Goal: Entertainment & Leisure: Consume media (video, audio)

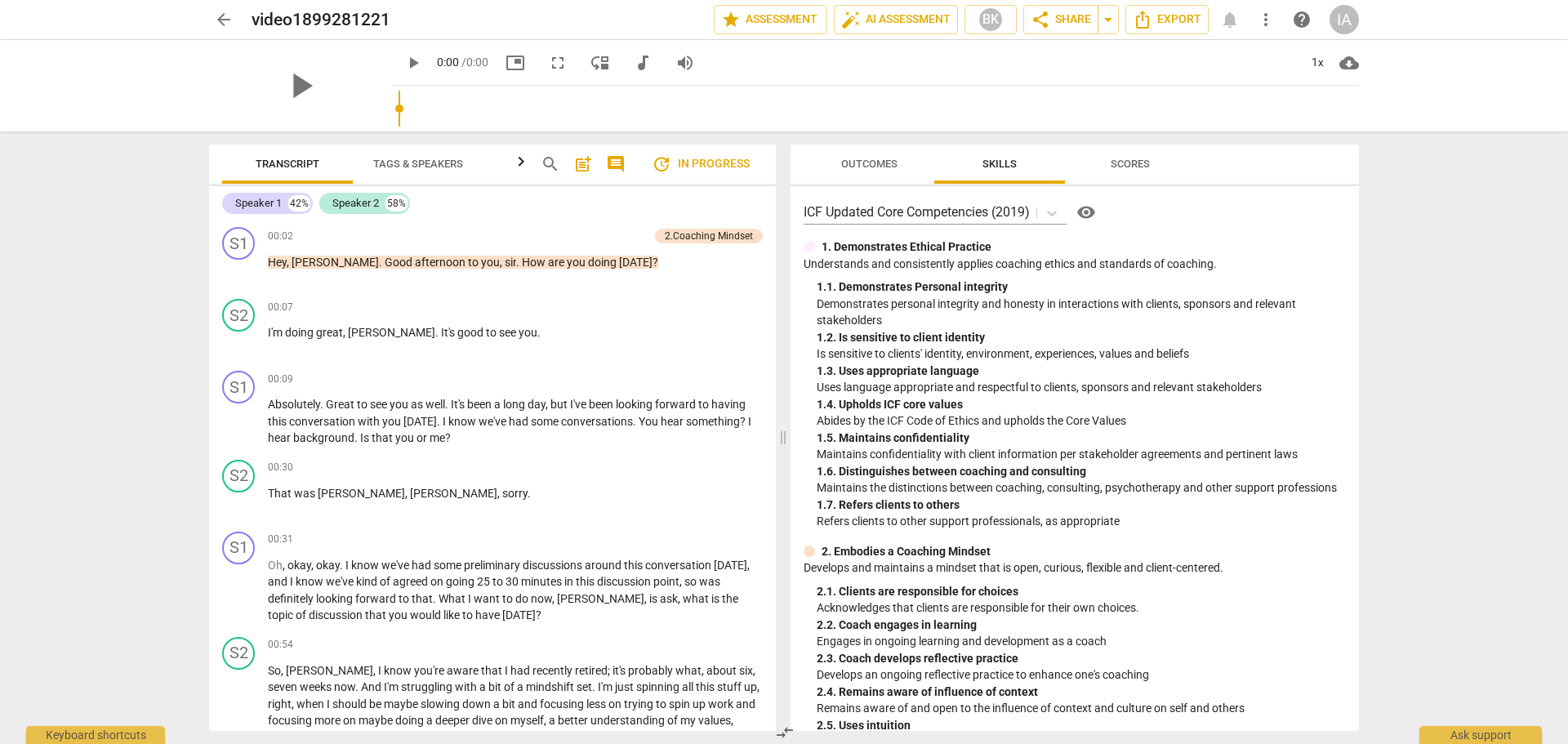
click at [618, 164] on span "comment" at bounding box center [615, 164] width 20 height 20
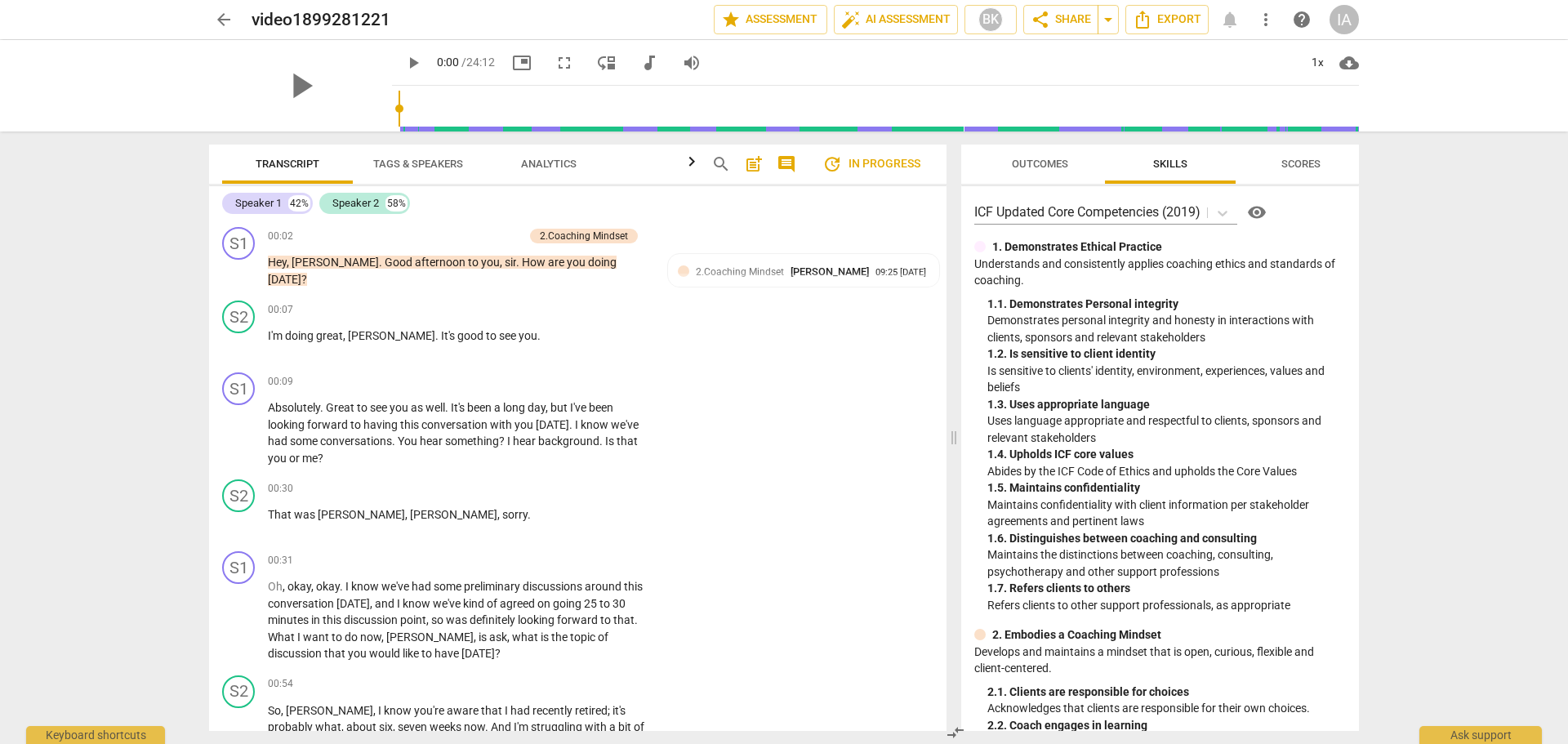
click at [1344, 19] on div "IA" at bounding box center [1344, 20] width 29 height 29
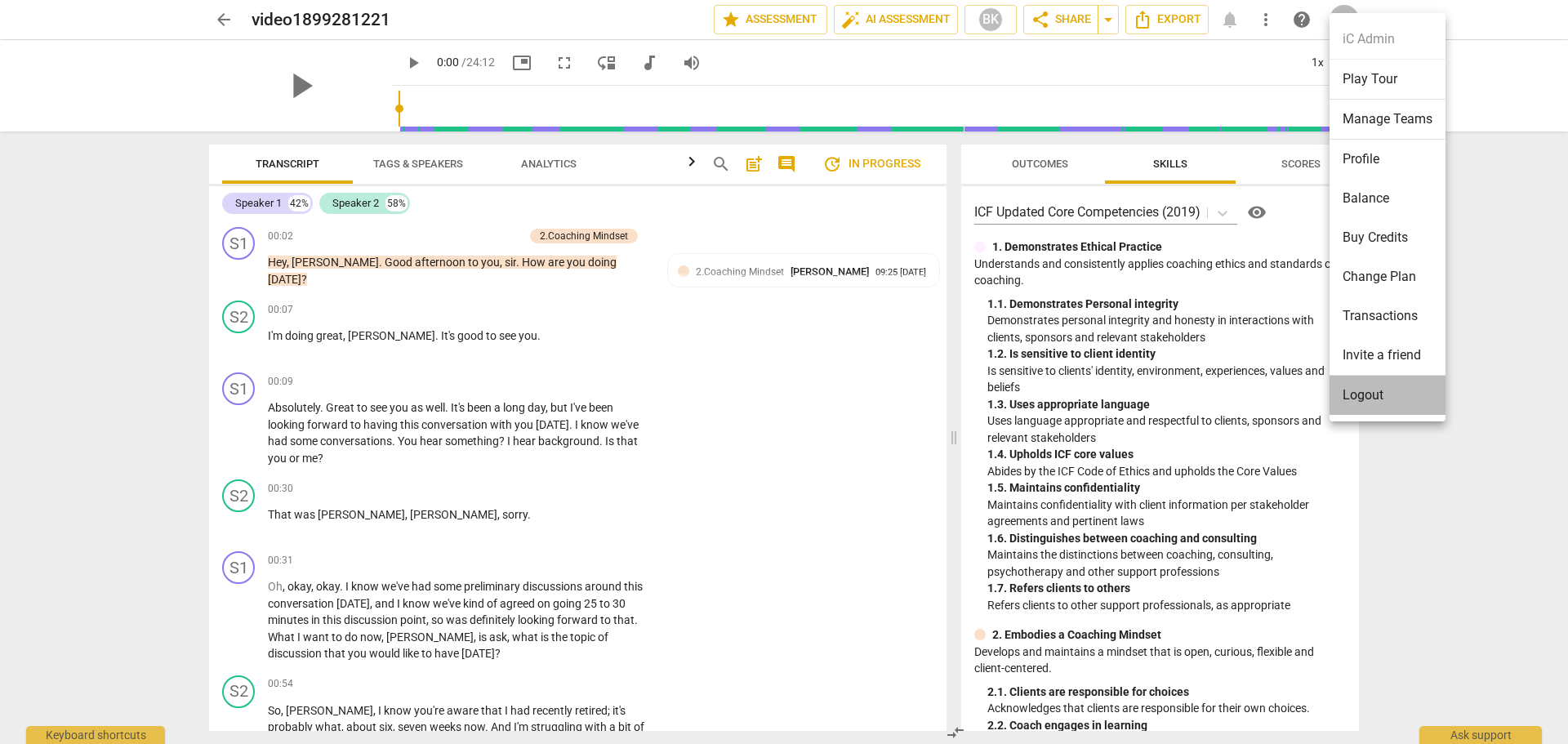
click at [1360, 389] on li "Logout" at bounding box center [1387, 395] width 116 height 39
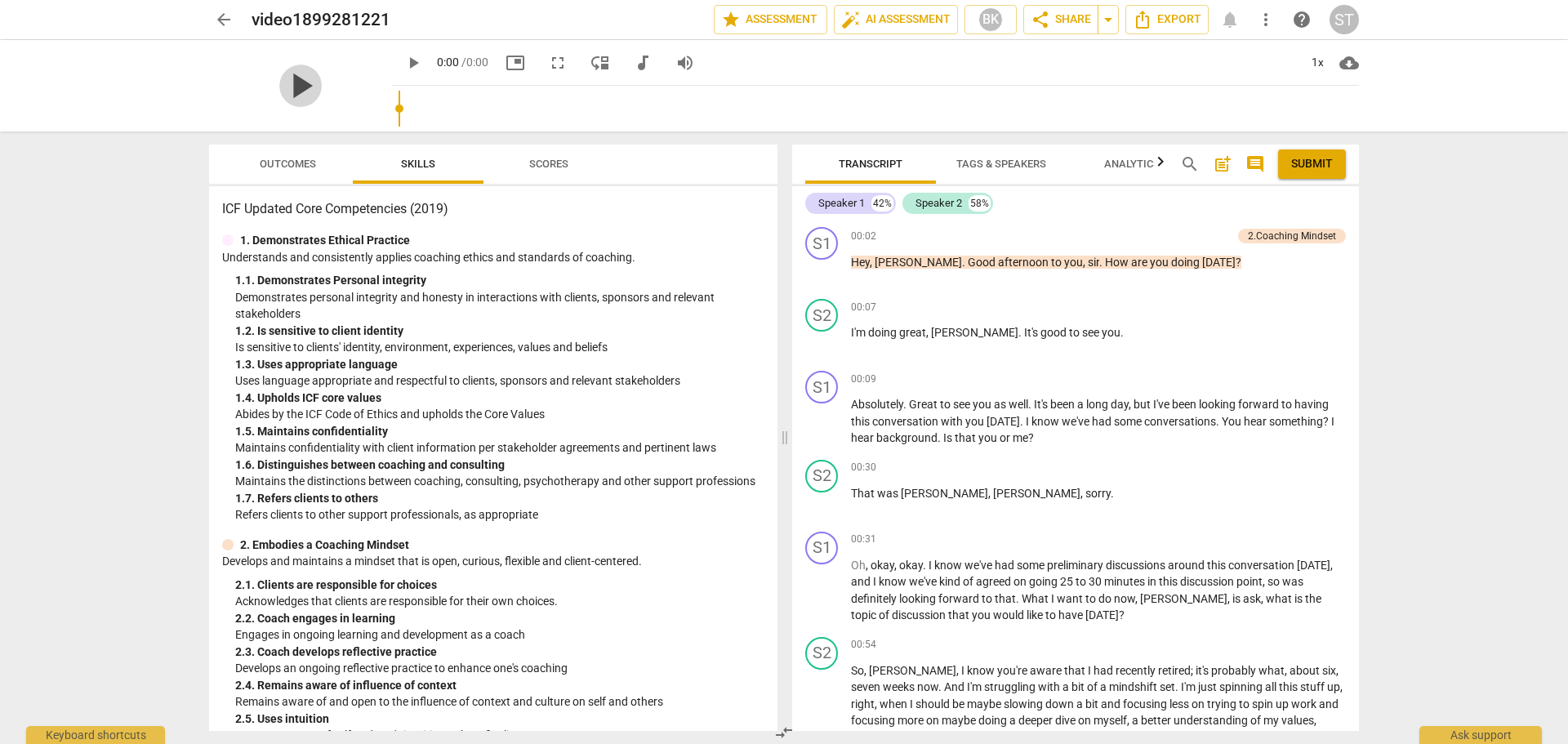
click at [322, 85] on span "play_arrow" at bounding box center [300, 86] width 42 height 42
click at [423, 60] on span "pause" at bounding box center [413, 62] width 20 height 20
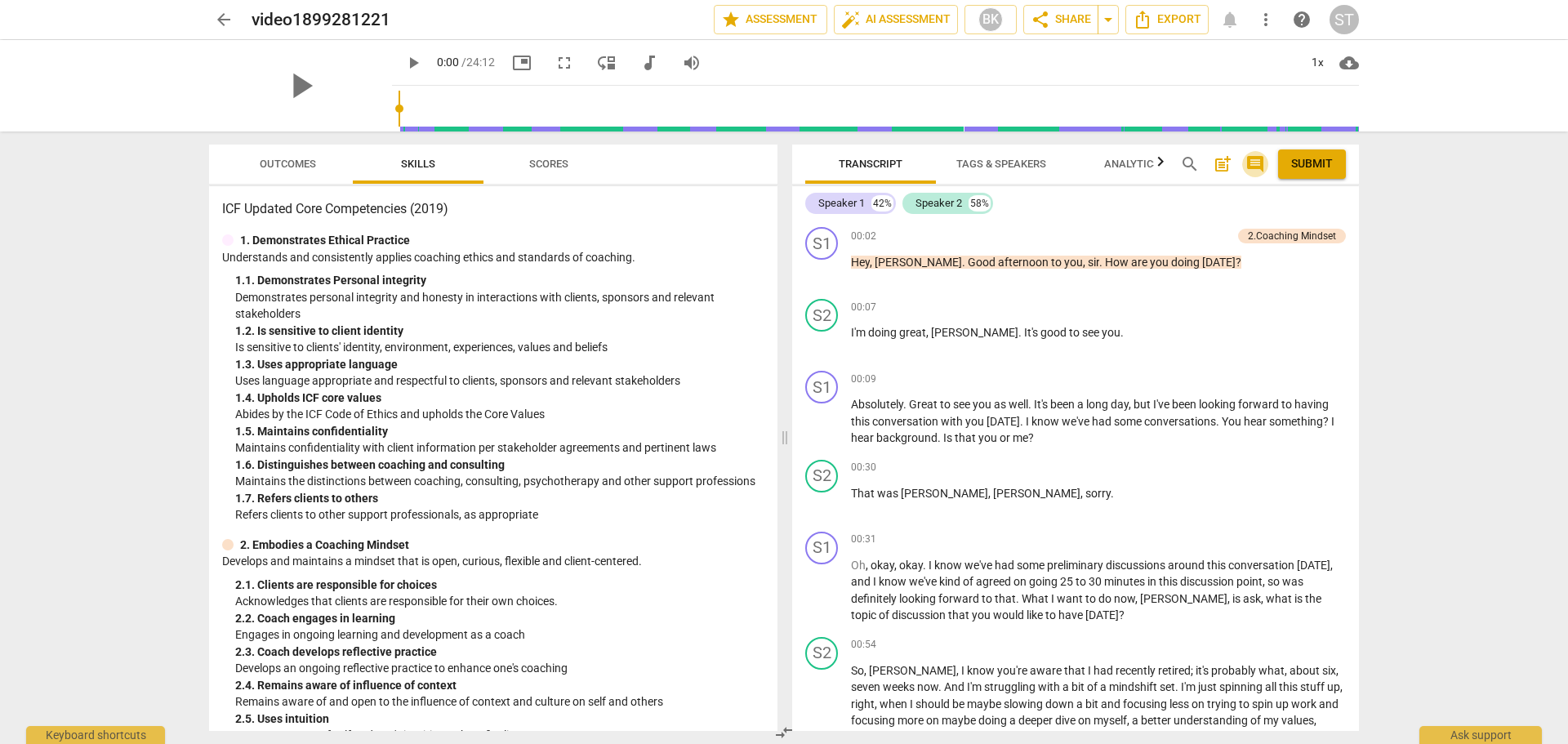
click at [1254, 162] on span "comment" at bounding box center [1255, 164] width 20 height 20
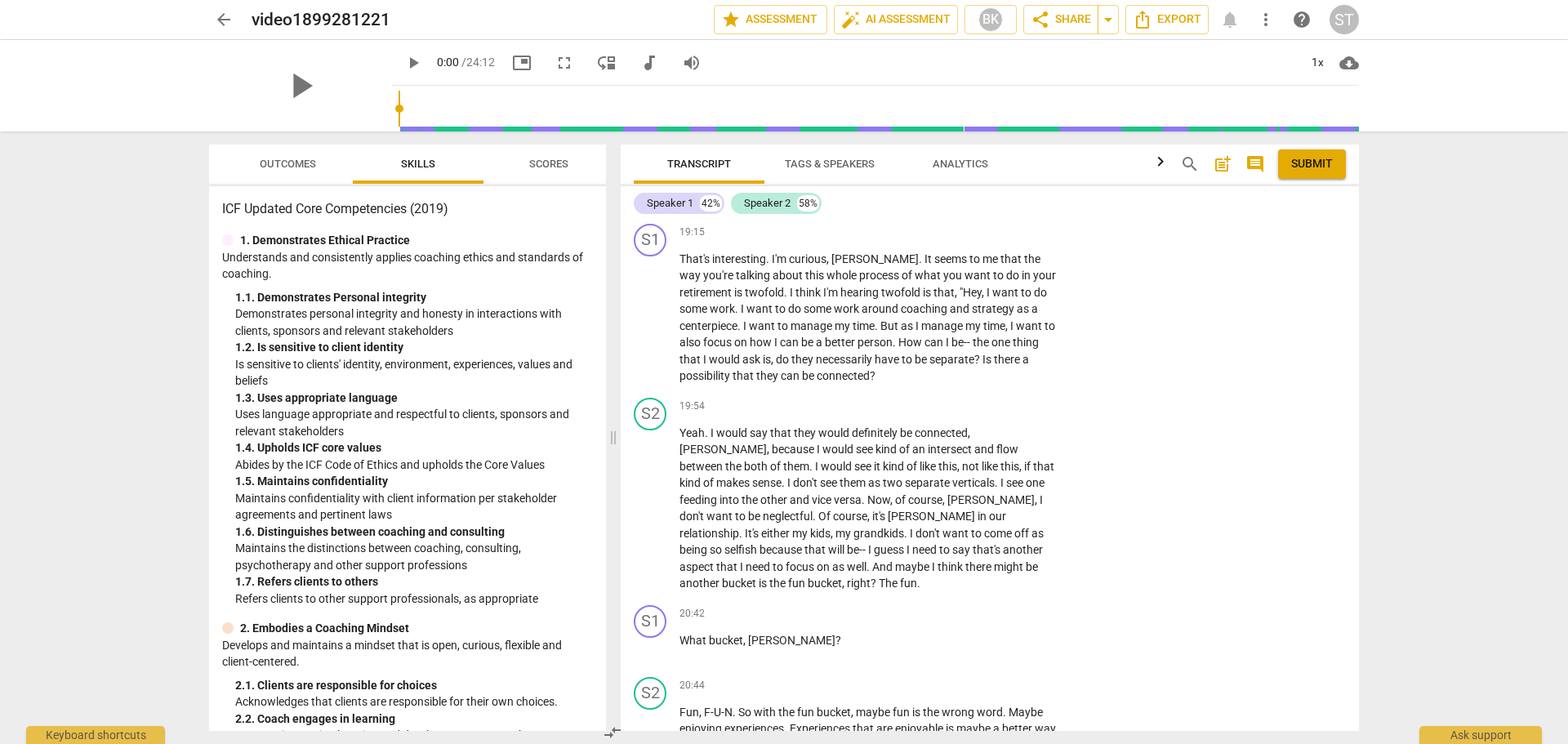
scroll to position [4491, 0]
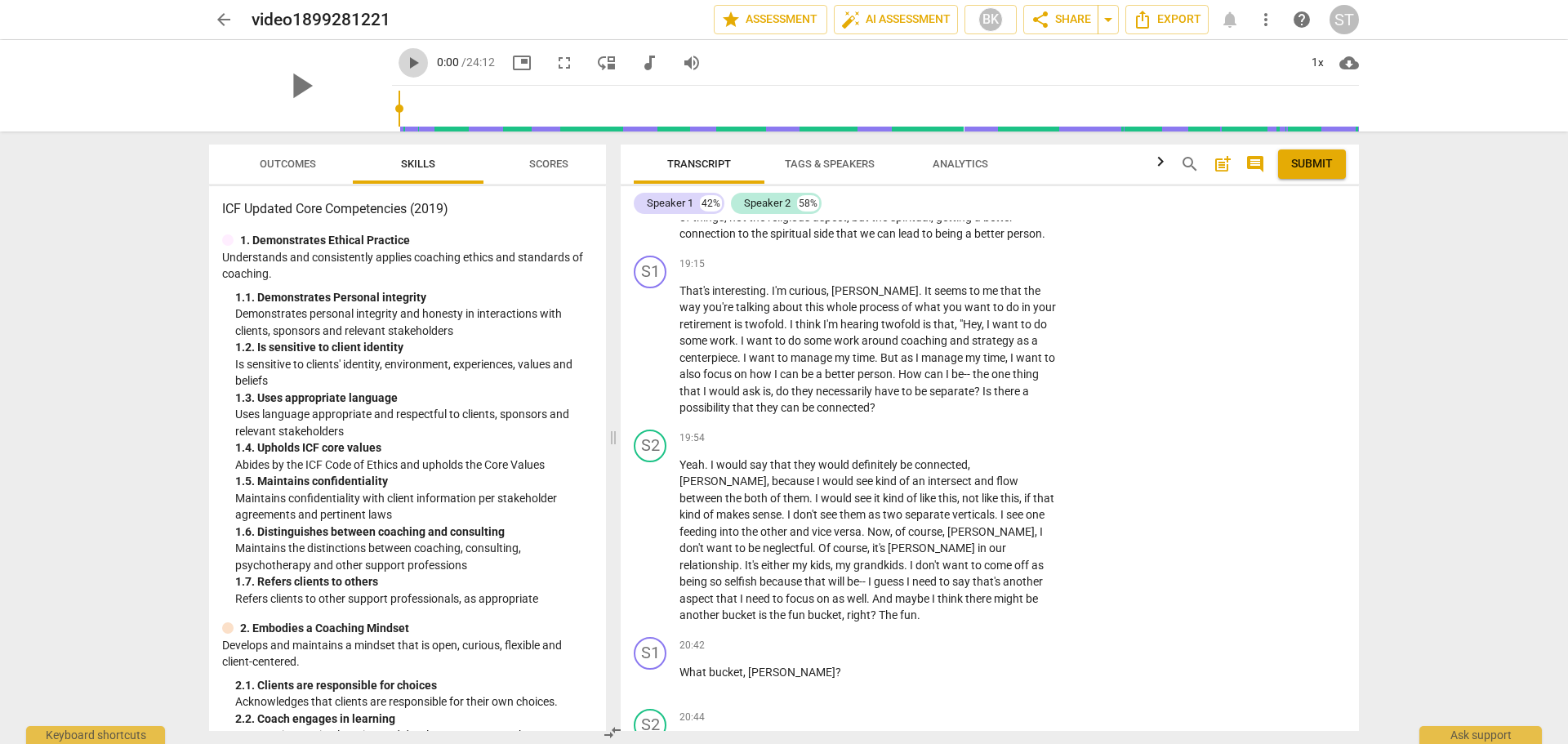
click at [404, 66] on span "play_arrow" at bounding box center [413, 62] width 20 height 20
click at [404, 60] on span "pause" at bounding box center [413, 62] width 20 height 20
click at [404, 60] on span "play_arrow" at bounding box center [413, 62] width 20 height 20
drag, startPoint x: 381, startPoint y: 106, endPoint x: 488, endPoint y: 112, distance: 107.2
type input "162"
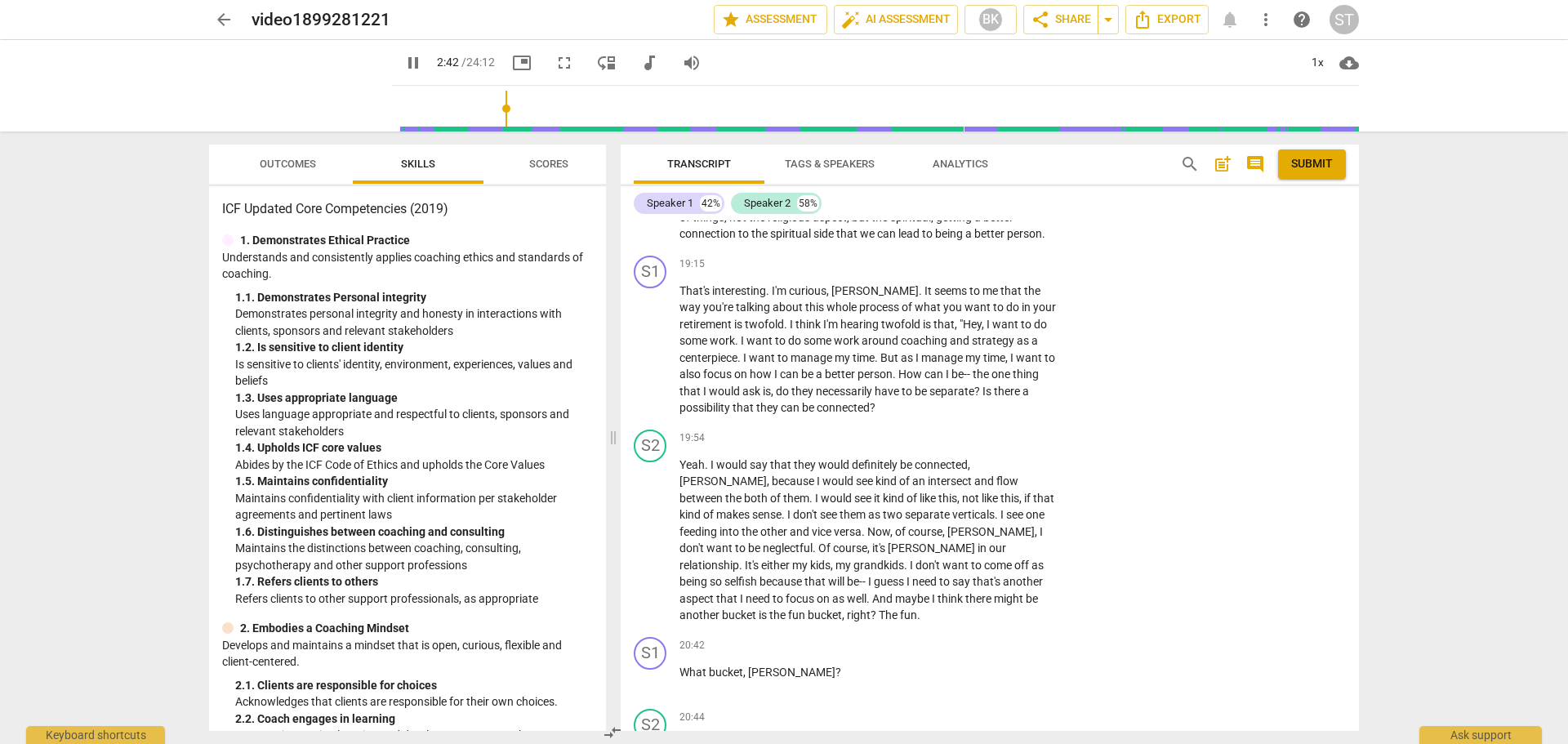
click at [488, 112] on input "range" at bounding box center [878, 108] width 960 height 52
click at [404, 66] on span "pause" at bounding box center [413, 62] width 20 height 20
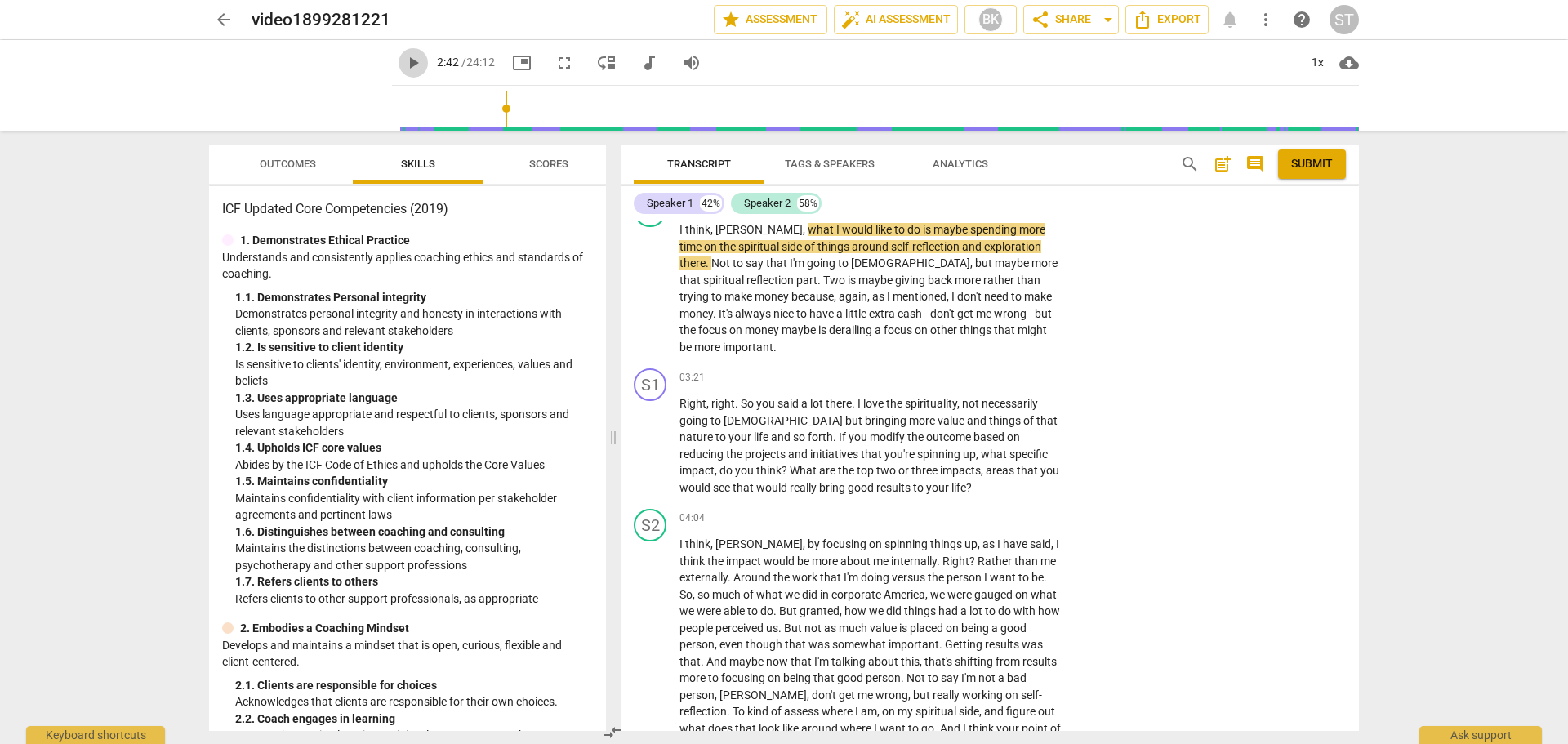
click at [404, 66] on span "play_arrow" at bounding box center [413, 62] width 20 height 20
click at [225, 17] on span "arrow_back" at bounding box center [224, 19] width 20 height 20
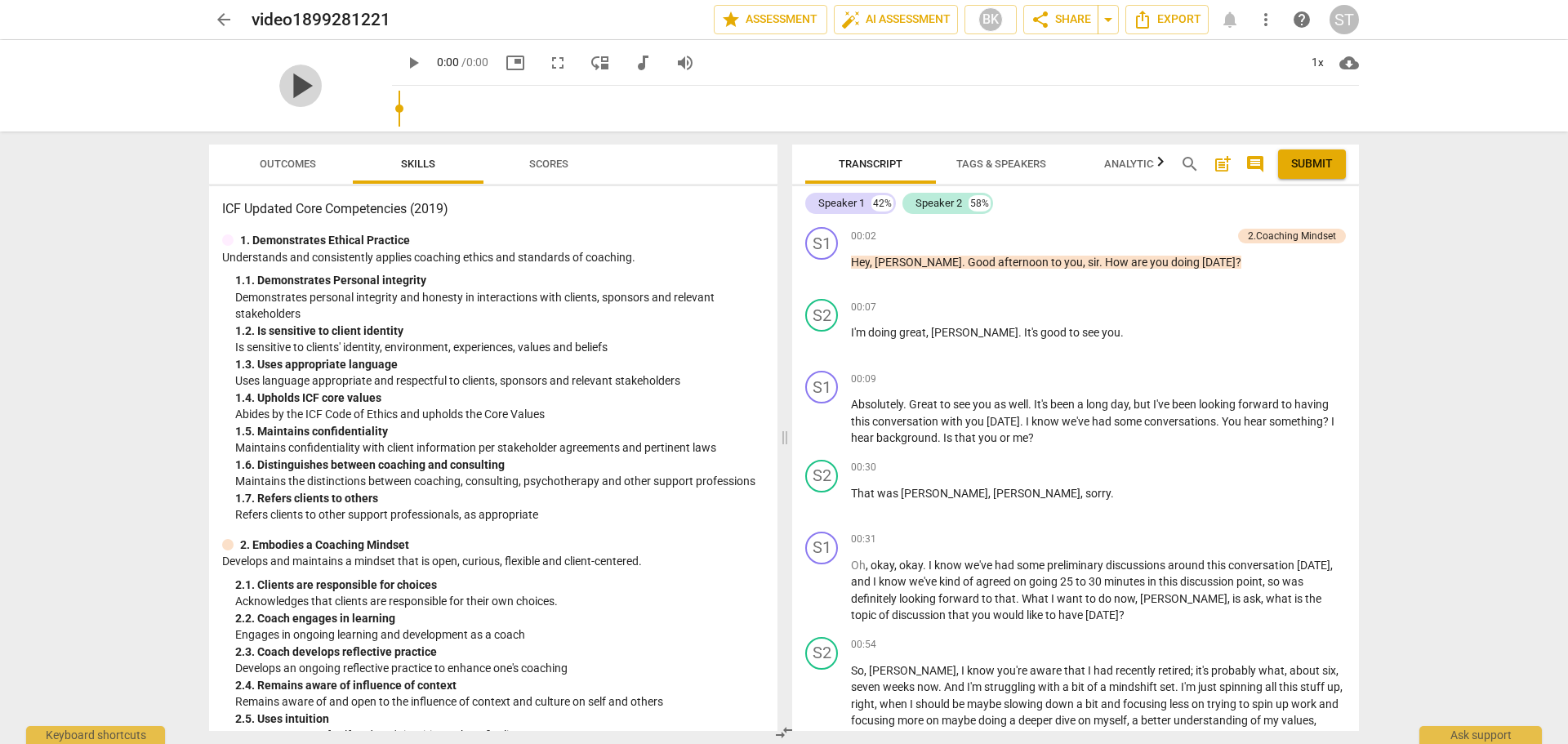
click at [322, 86] on span "play_arrow" at bounding box center [300, 86] width 42 height 42
click at [322, 86] on span "pause" at bounding box center [300, 86] width 42 height 42
click at [322, 86] on span "play_arrow" at bounding box center [300, 86] width 42 height 42
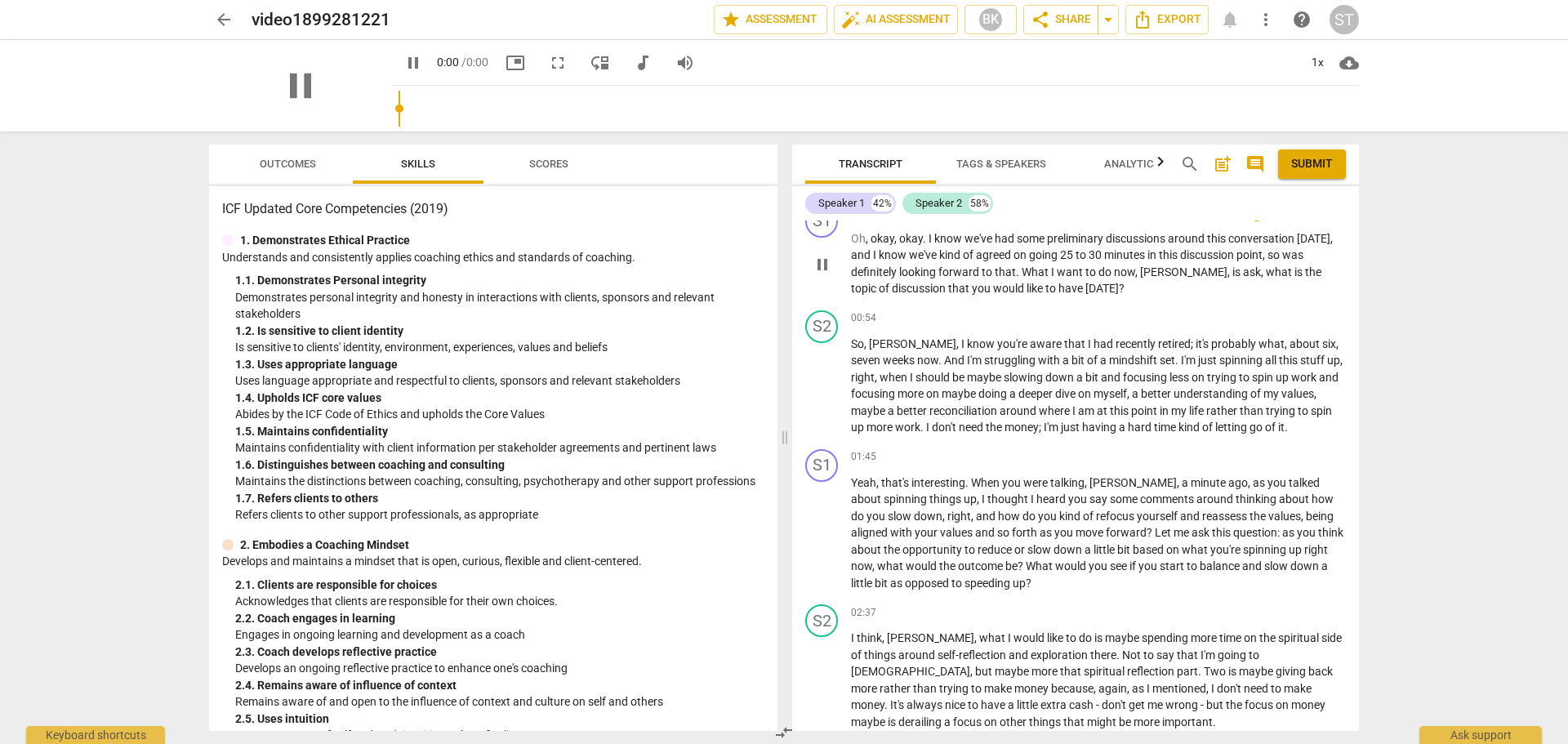
scroll to position [245, 0]
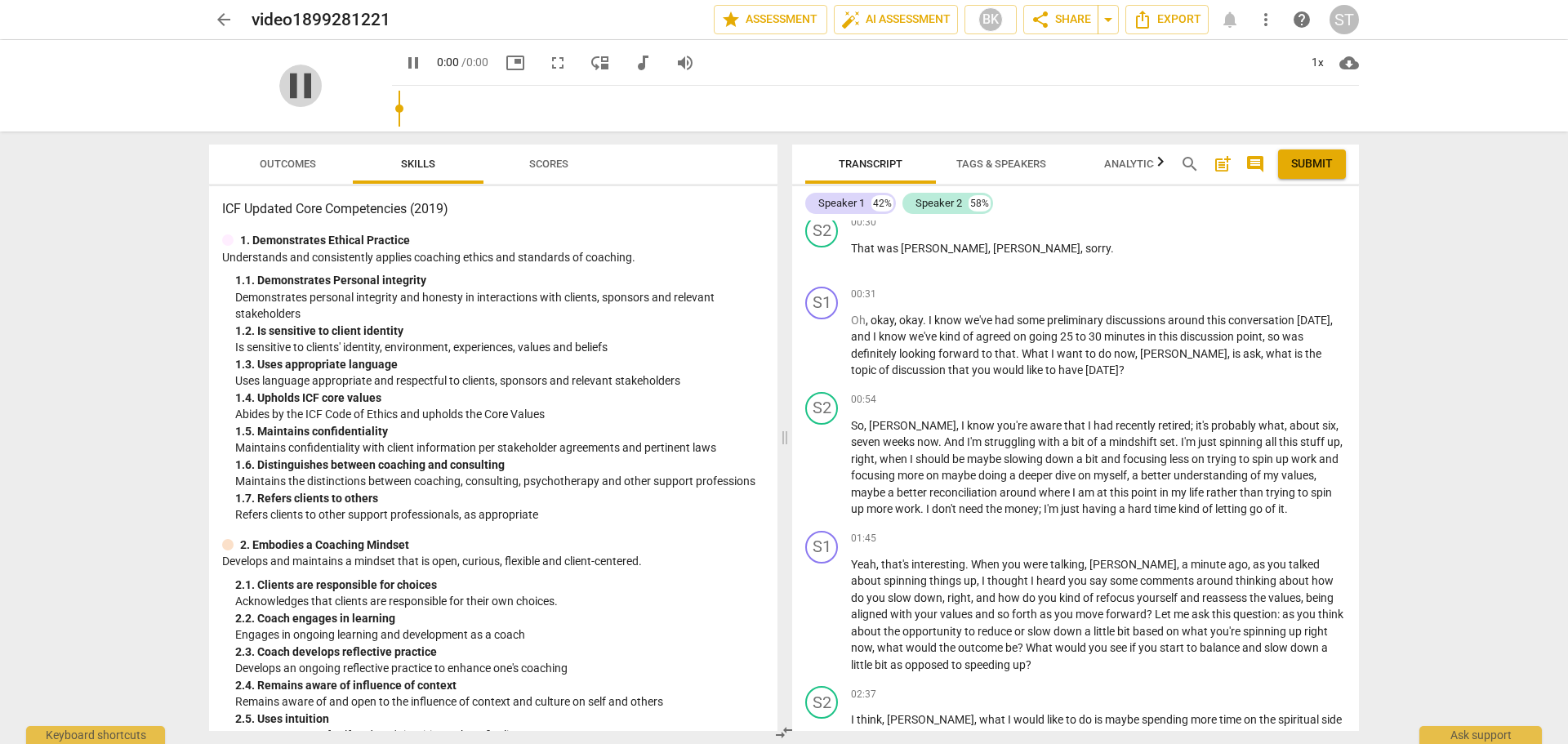
click at [322, 87] on span "pause" at bounding box center [300, 86] width 42 height 42
click at [322, 87] on span "play_arrow" at bounding box center [300, 86] width 42 height 42
